Goal: Navigation & Orientation: Find specific page/section

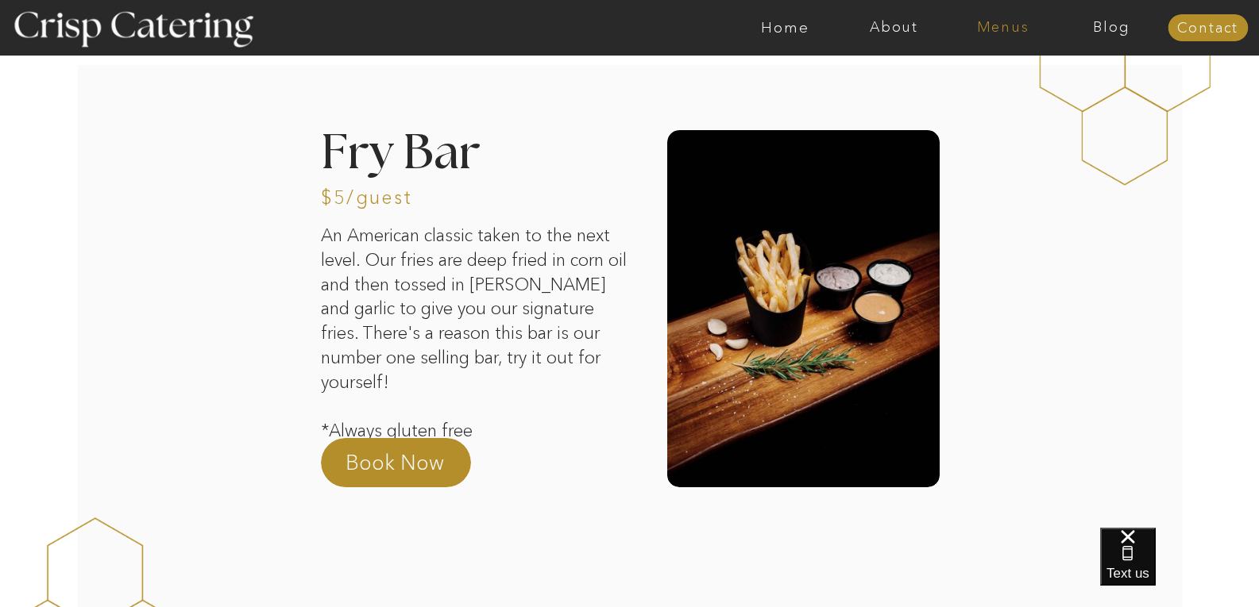
click at [1006, 25] on nav "Menus" at bounding box center [1002, 28] width 109 height 16
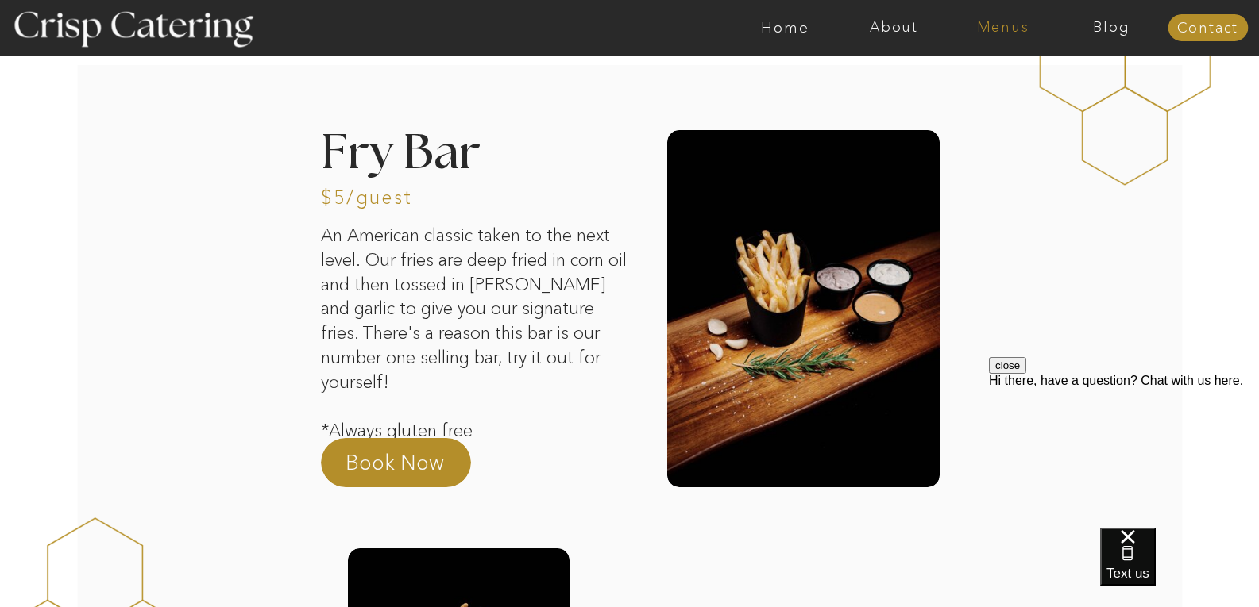
click at [1008, 25] on nav "Menus" at bounding box center [1002, 28] width 109 height 16
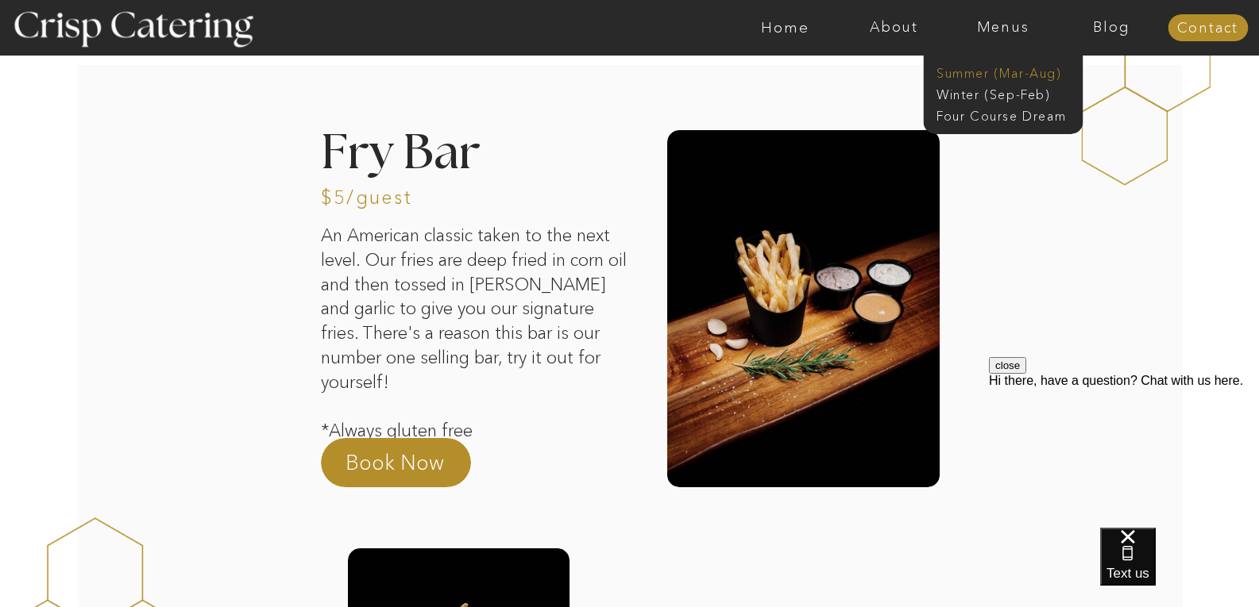
click at [993, 71] on nav "Summer (Mar-Aug)" at bounding box center [1007, 71] width 142 height 15
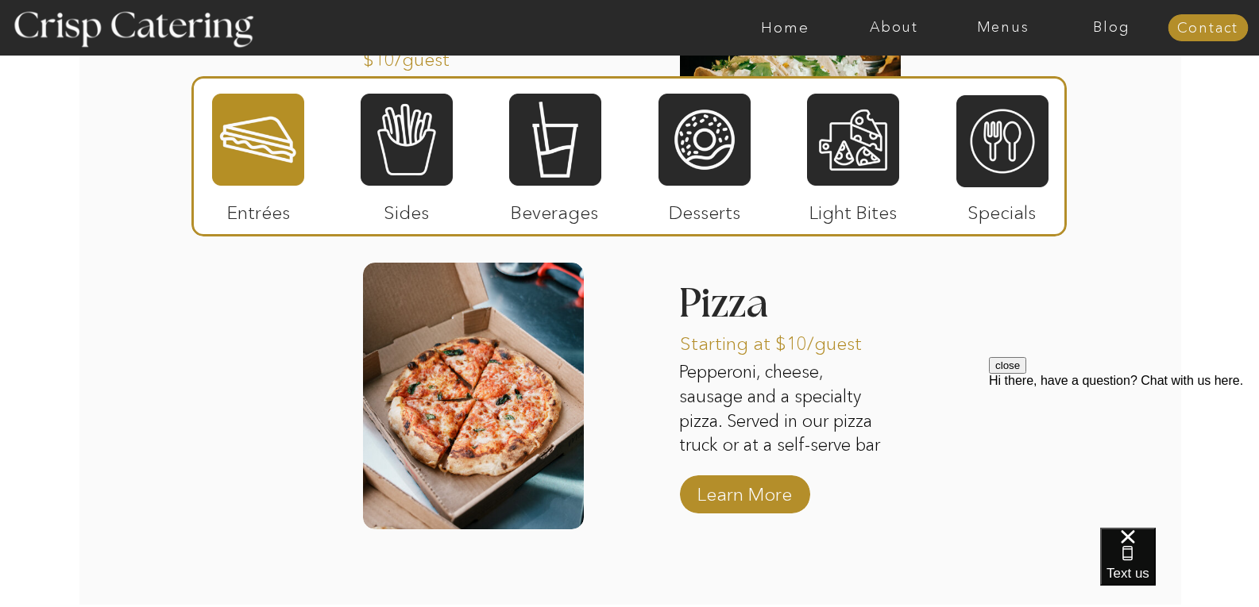
scroll to position [1658, 0]
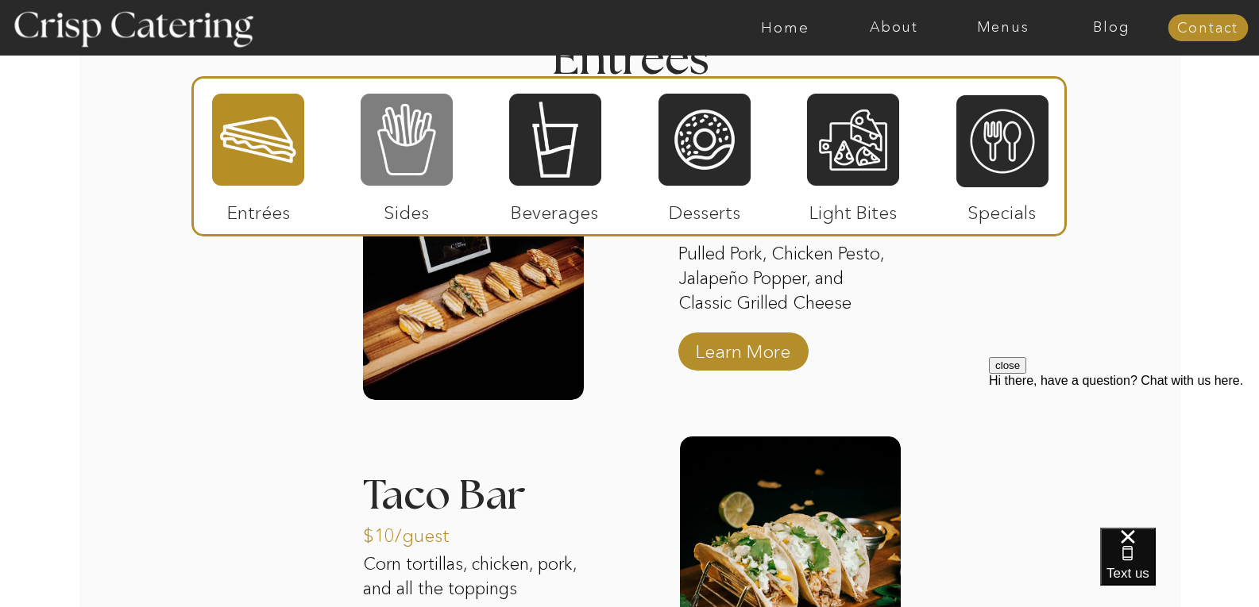
click at [434, 157] on div at bounding box center [406, 139] width 92 height 95
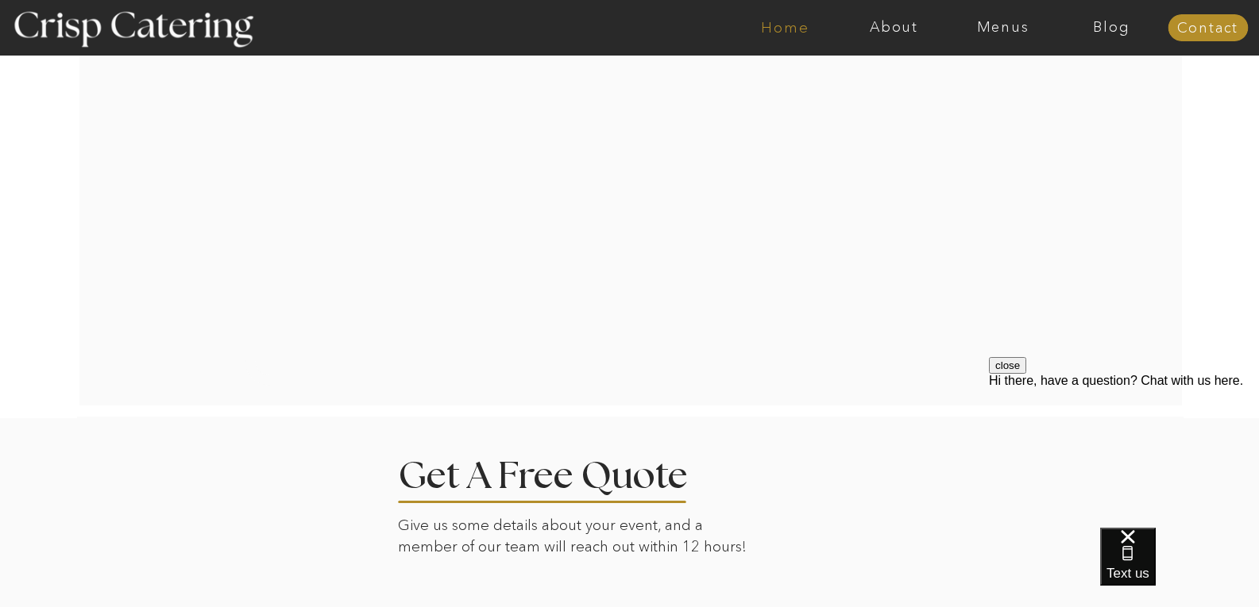
scroll to position [2849, 0]
